Goal: Task Accomplishment & Management: Manage account settings

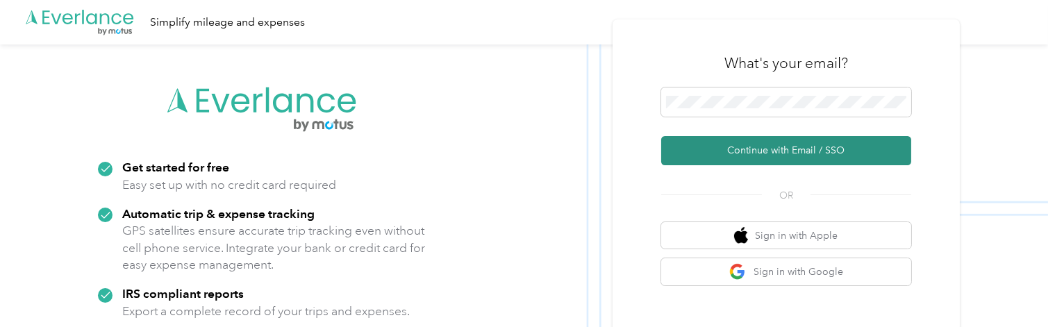
click at [766, 154] on button "Continue with Email / SSO" at bounding box center [786, 150] width 250 height 29
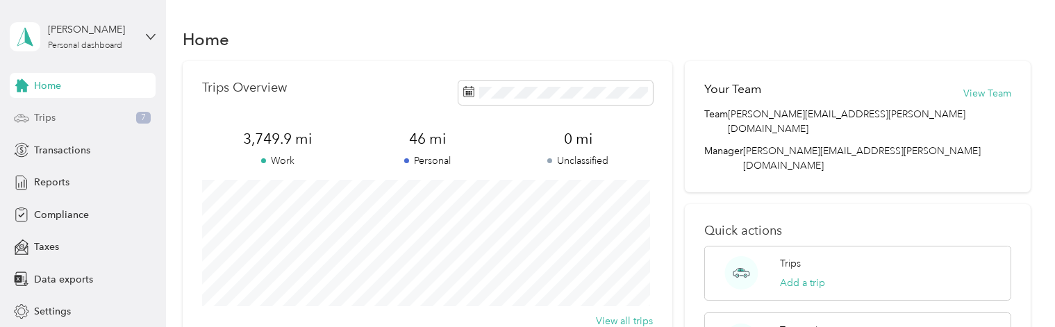
click at [62, 124] on div "Trips 7" at bounding box center [83, 118] width 146 height 25
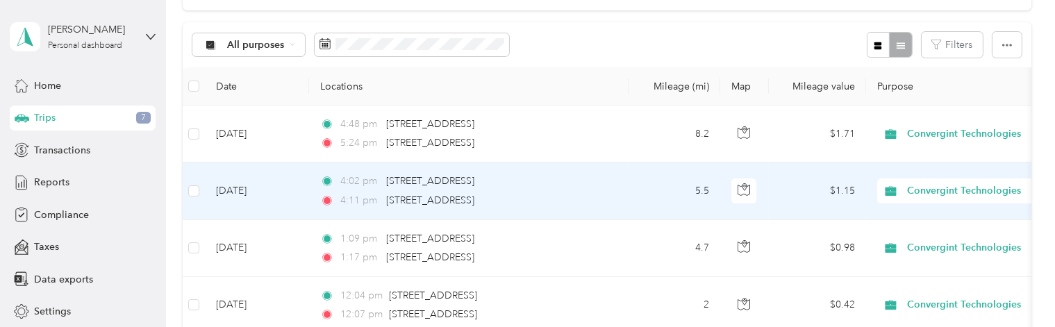
scroll to position [139, 0]
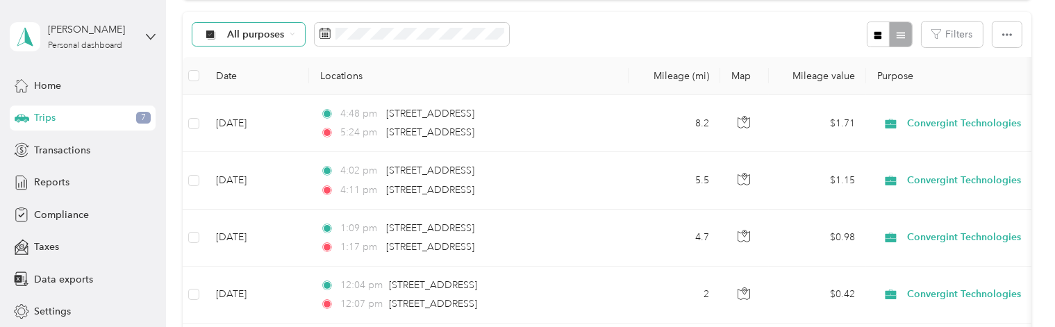
click at [292, 36] on icon at bounding box center [293, 34] width 6 height 6
click at [284, 75] on li "Unclassified" at bounding box center [272, 79] width 158 height 24
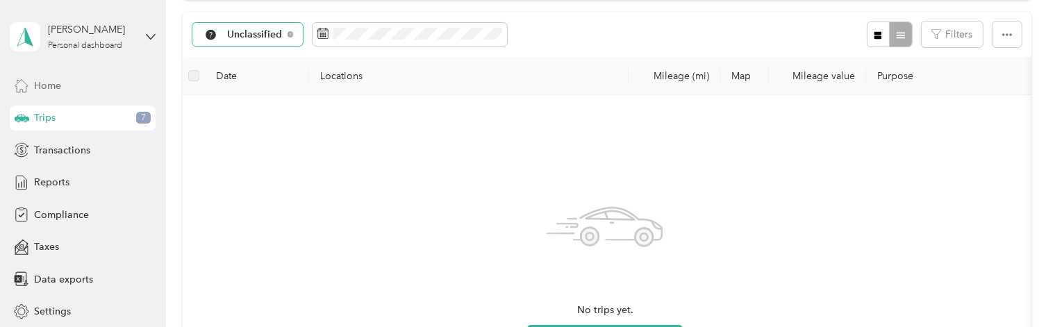
click at [58, 90] on div "Home" at bounding box center [83, 85] width 146 height 25
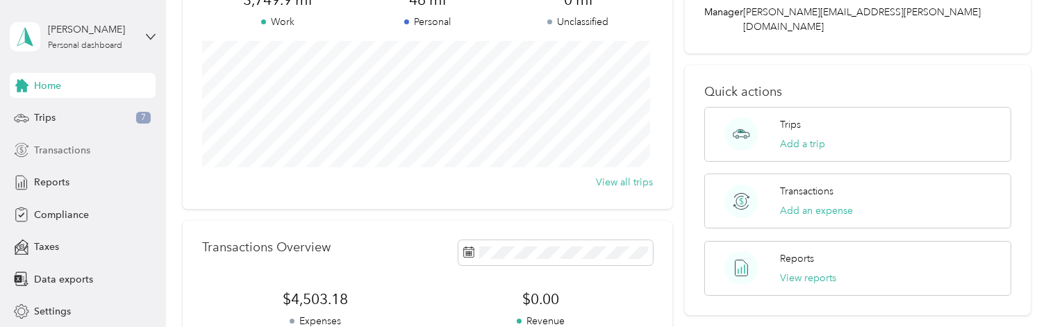
click at [92, 151] on div "Transactions" at bounding box center [83, 150] width 146 height 25
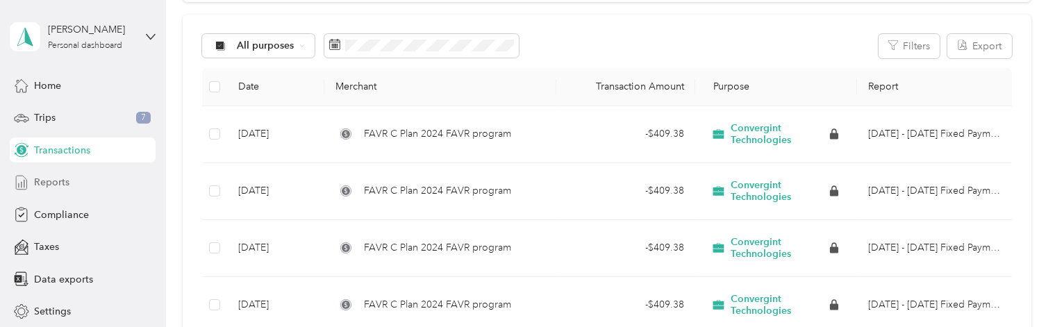
click at [92, 182] on div "Reports" at bounding box center [83, 182] width 146 height 25
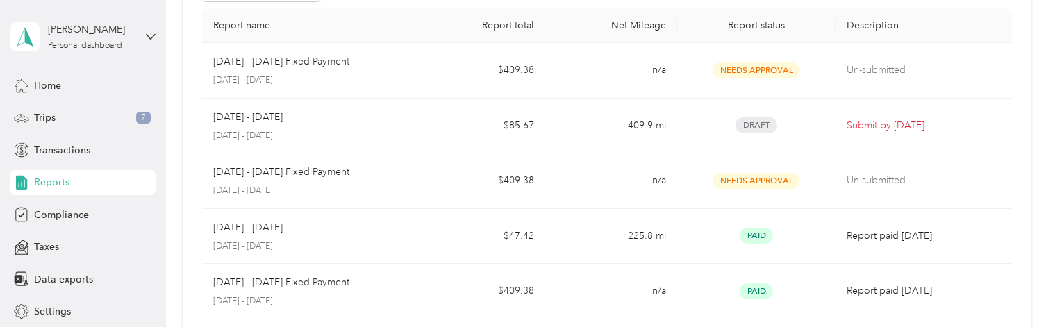
scroll to position [92, 0]
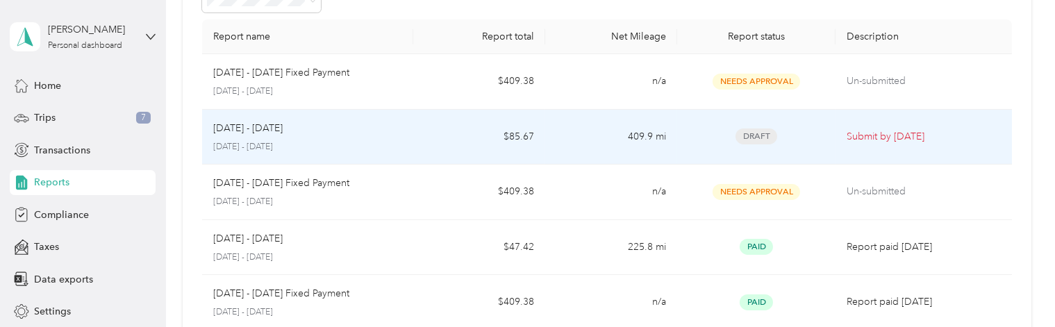
click at [565, 140] on td "409.9 mi" at bounding box center [611, 138] width 132 height 56
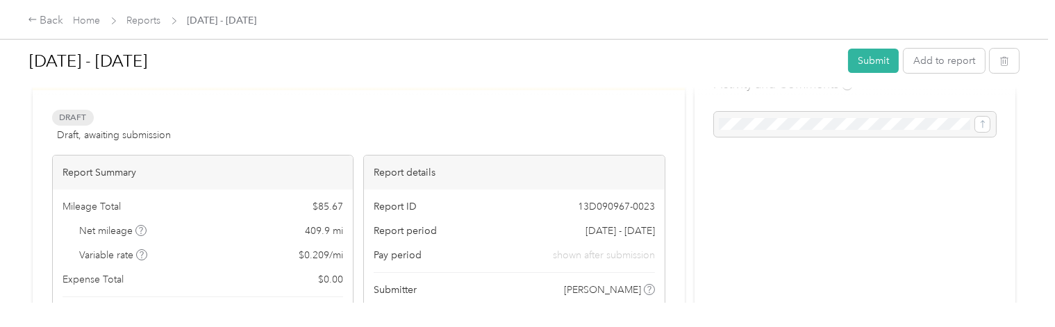
scroll to position [23, 0]
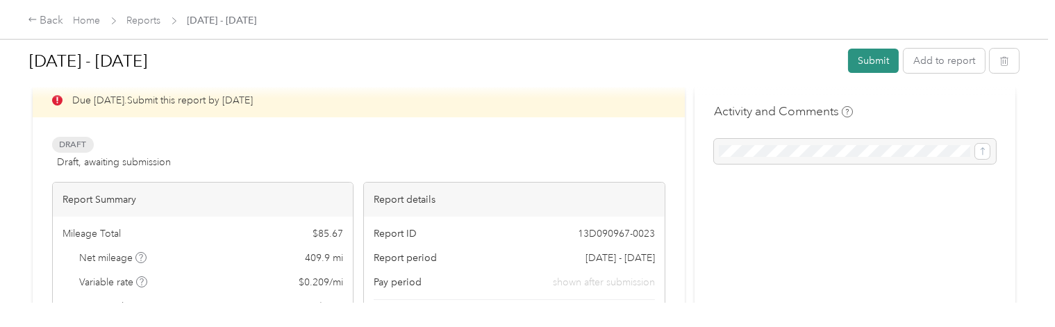
click at [864, 65] on button "Submit" at bounding box center [873, 61] width 51 height 24
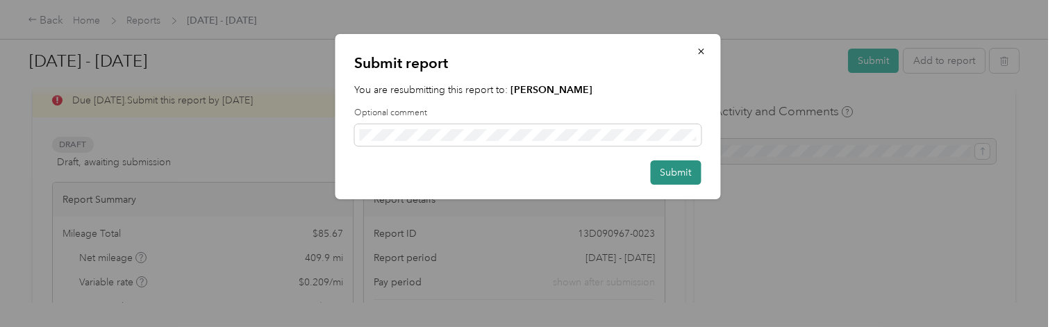
click at [674, 174] on button "Submit" at bounding box center [675, 172] width 51 height 24
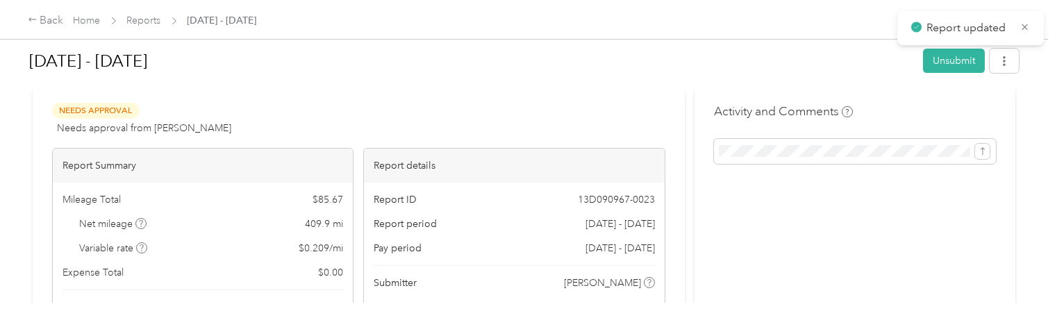
scroll to position [0, 0]
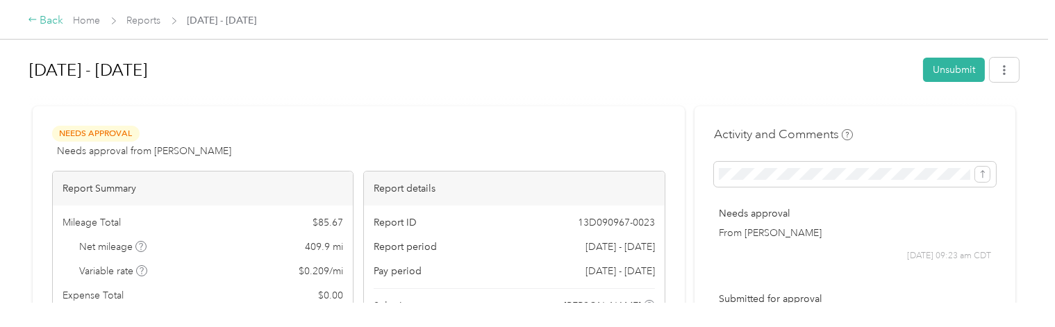
click at [44, 13] on div "Back" at bounding box center [46, 21] width 36 height 17
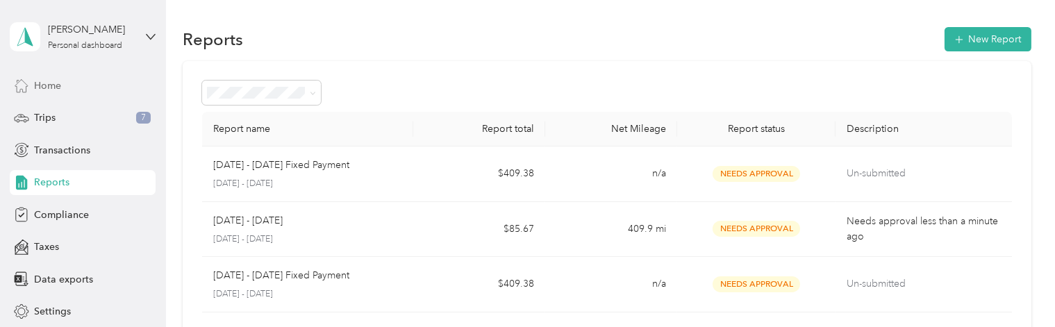
click at [50, 91] on span "Home" at bounding box center [47, 85] width 27 height 15
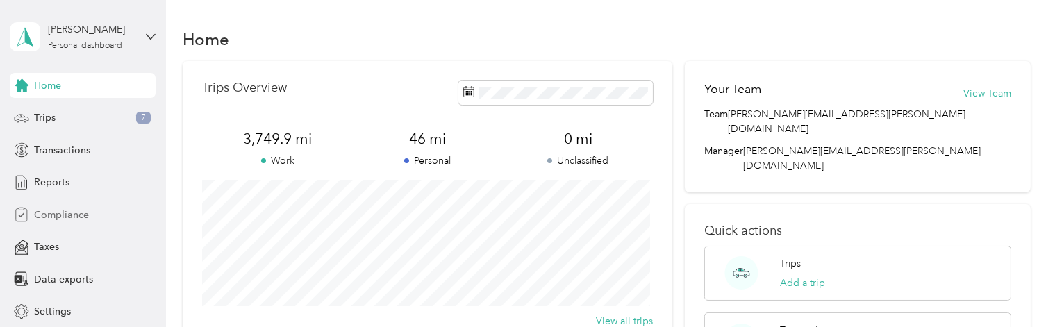
click at [81, 215] on span "Compliance" at bounding box center [61, 215] width 55 height 15
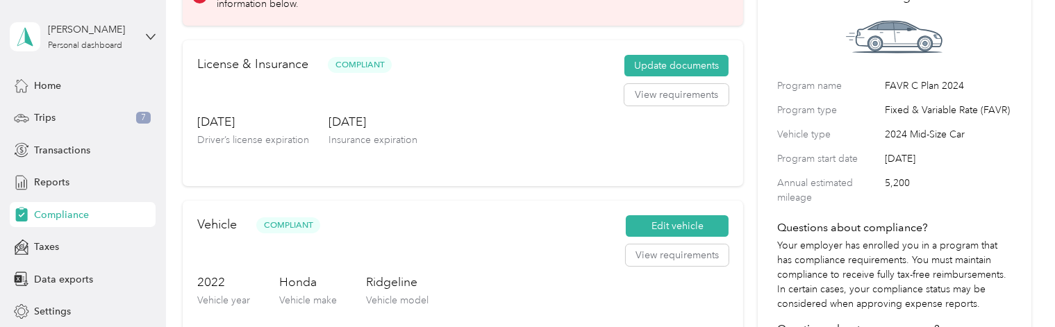
scroll to position [92, 0]
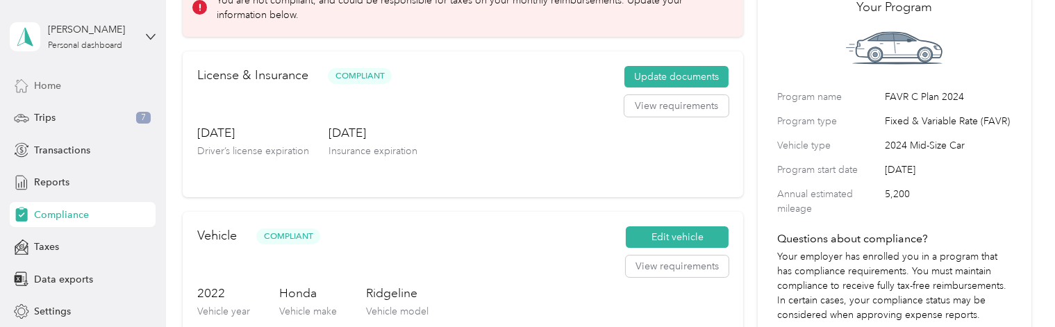
click at [46, 91] on span "Home" at bounding box center [47, 85] width 27 height 15
